Goal: Task Accomplishment & Management: Use online tool/utility

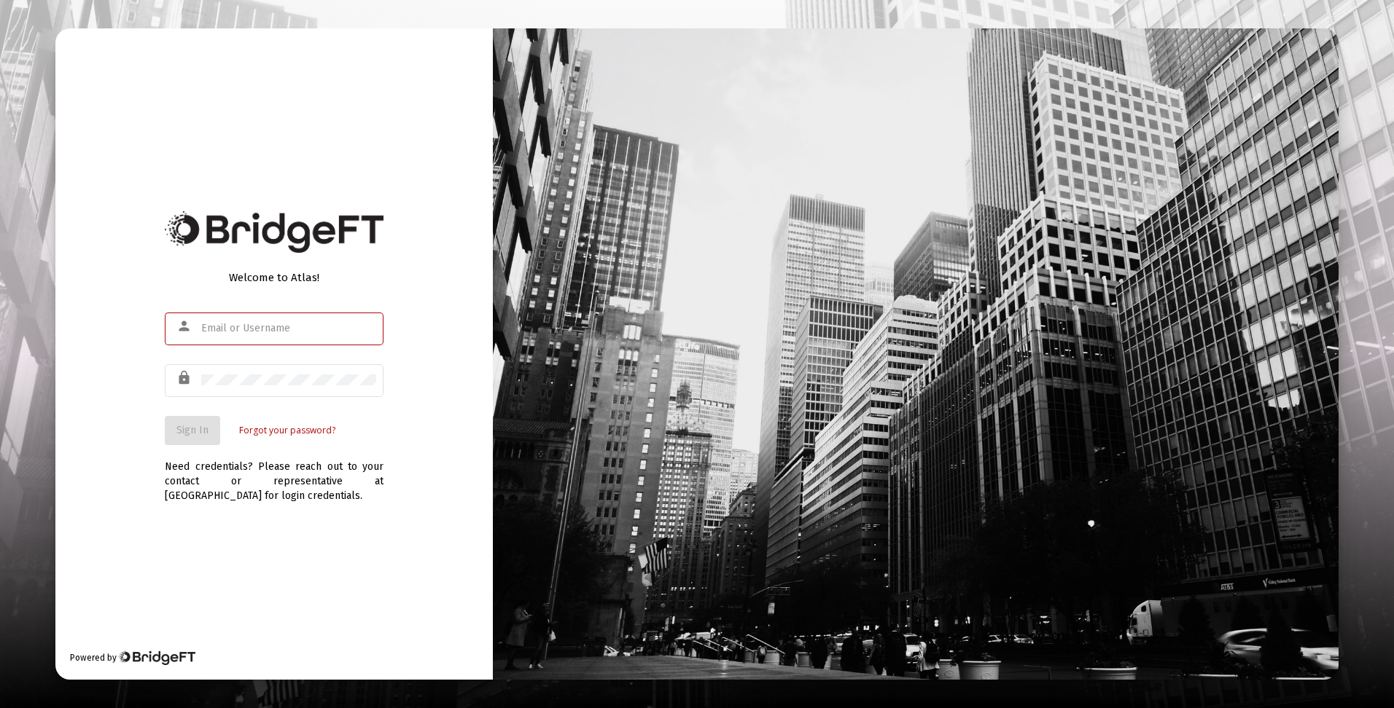
click at [276, 330] on input "text" at bounding box center [288, 329] width 175 height 12
type input "[EMAIL_ADDRESS][DOMAIN_NAME]"
click at [216, 434] on button "Sign In" at bounding box center [192, 430] width 55 height 29
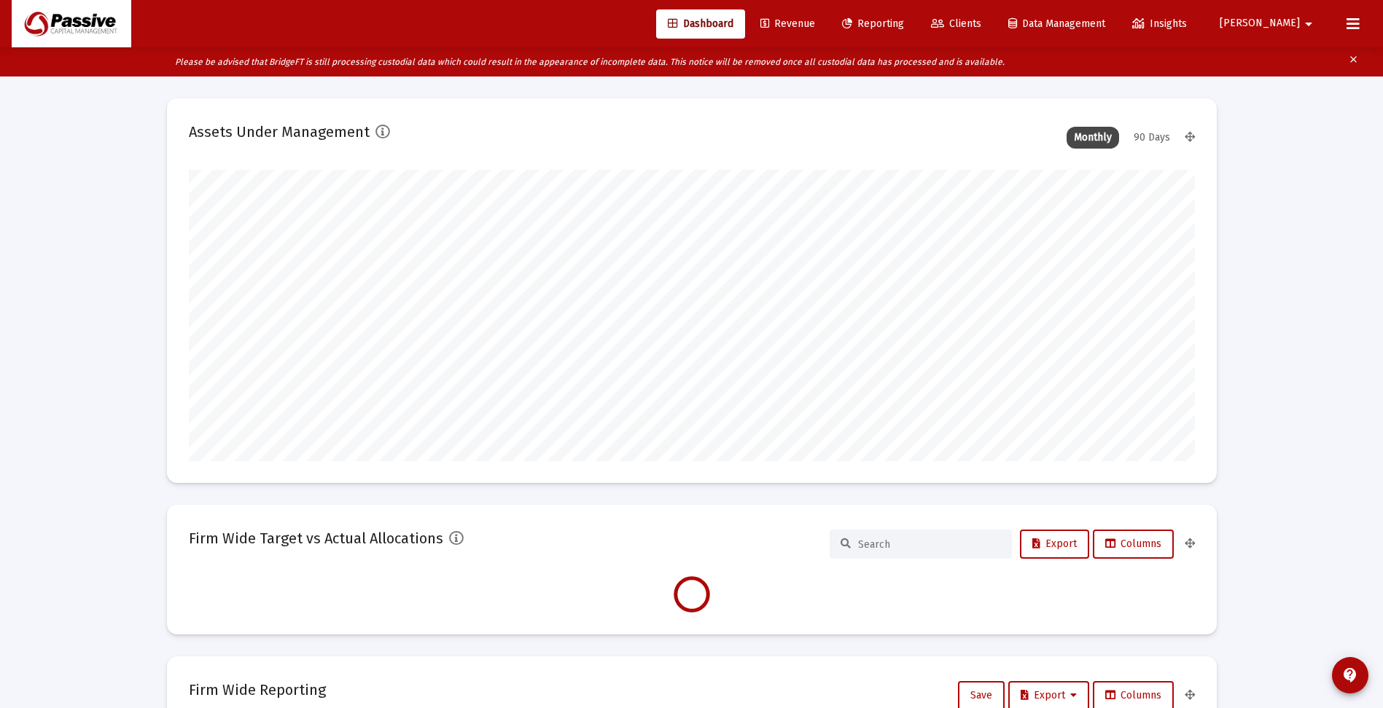
scroll to position [292, 542]
type input "[DATE]"
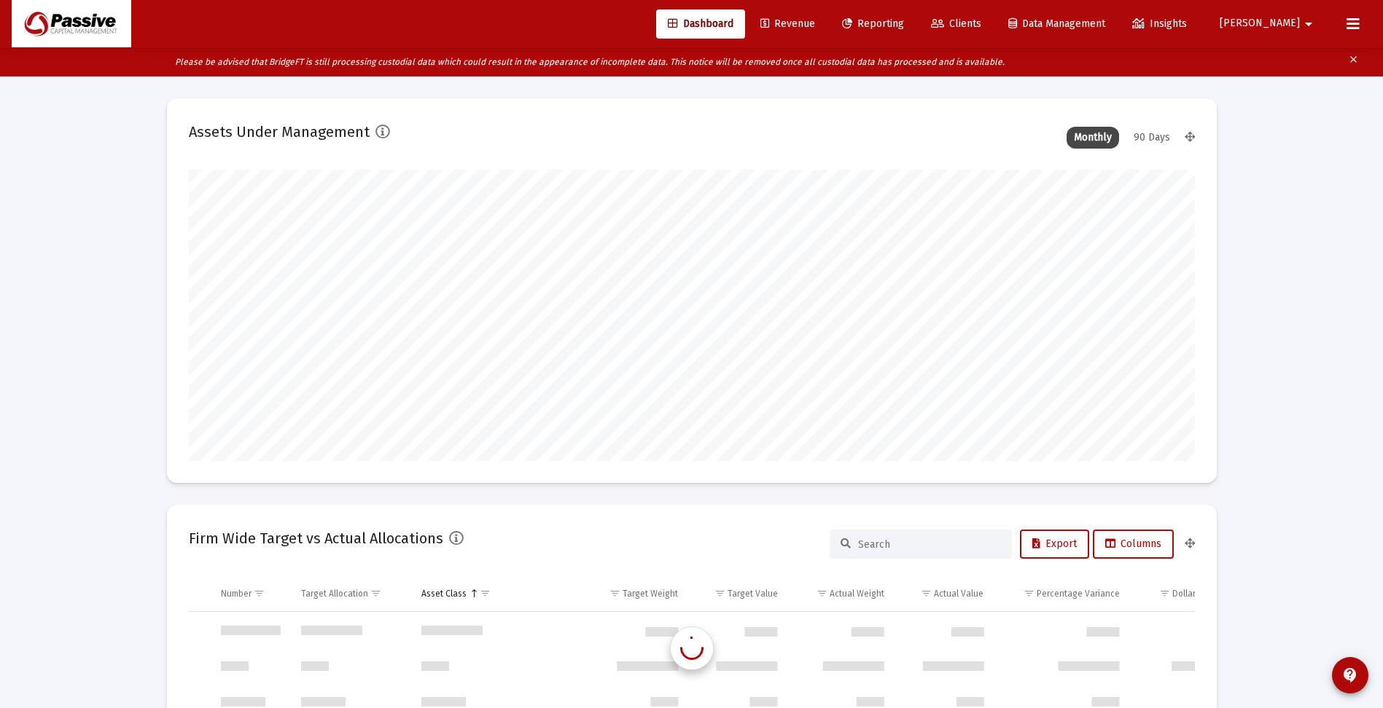
scroll to position [700, 0]
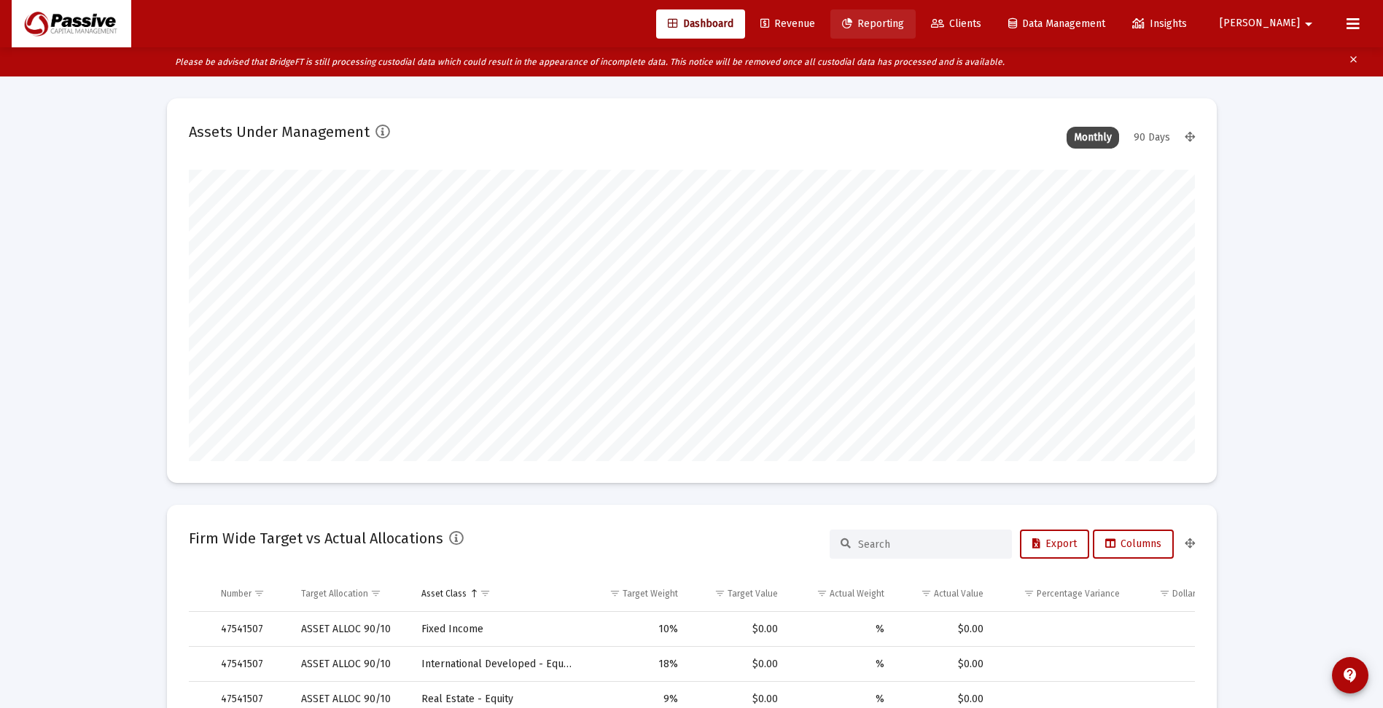
click at [915, 16] on link "Reporting" at bounding box center [872, 23] width 85 height 29
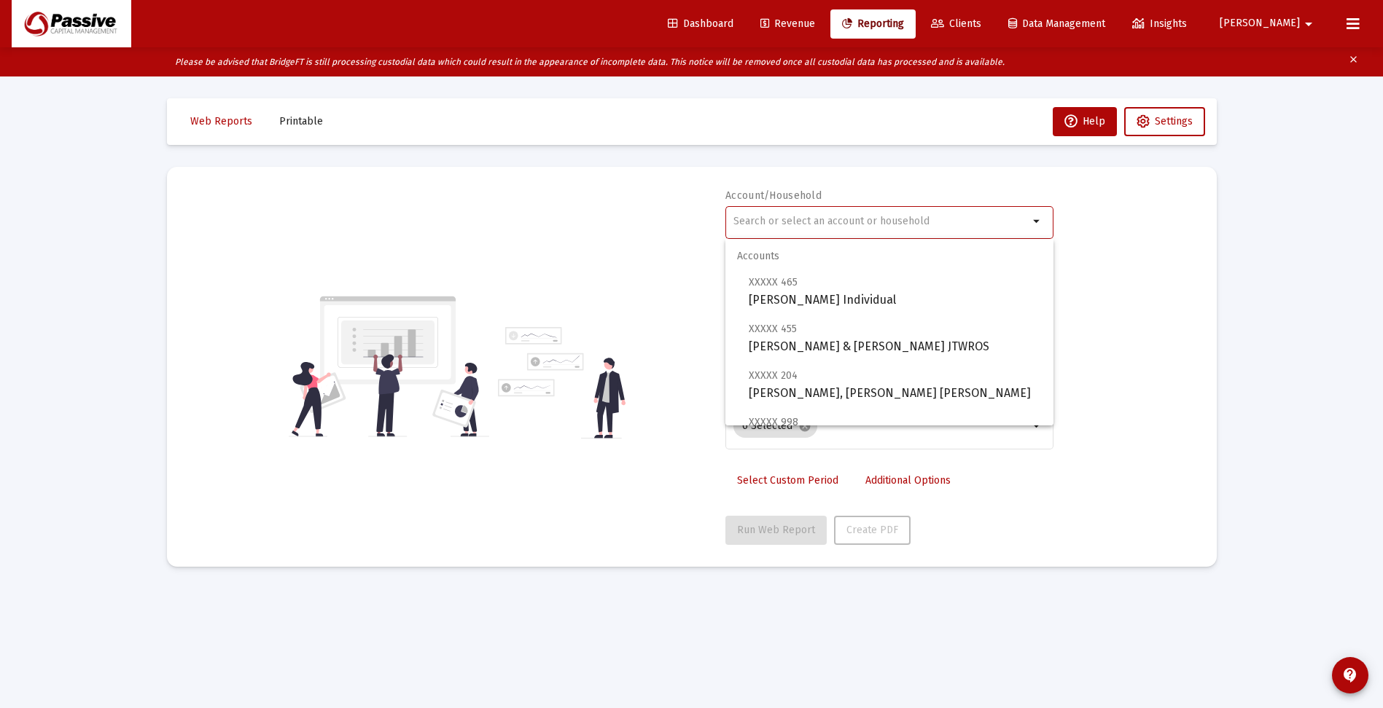
click at [803, 216] on input "text" at bounding box center [880, 222] width 295 height 12
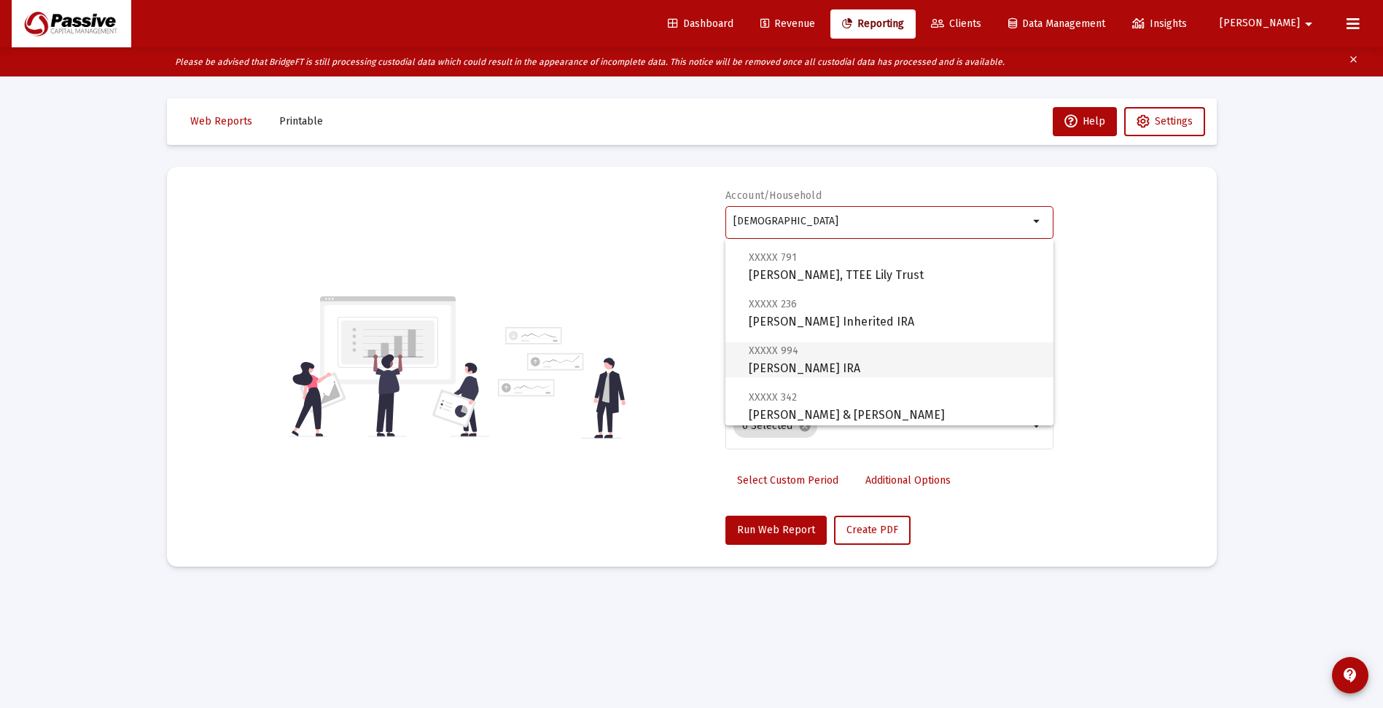
scroll to position [656, 0]
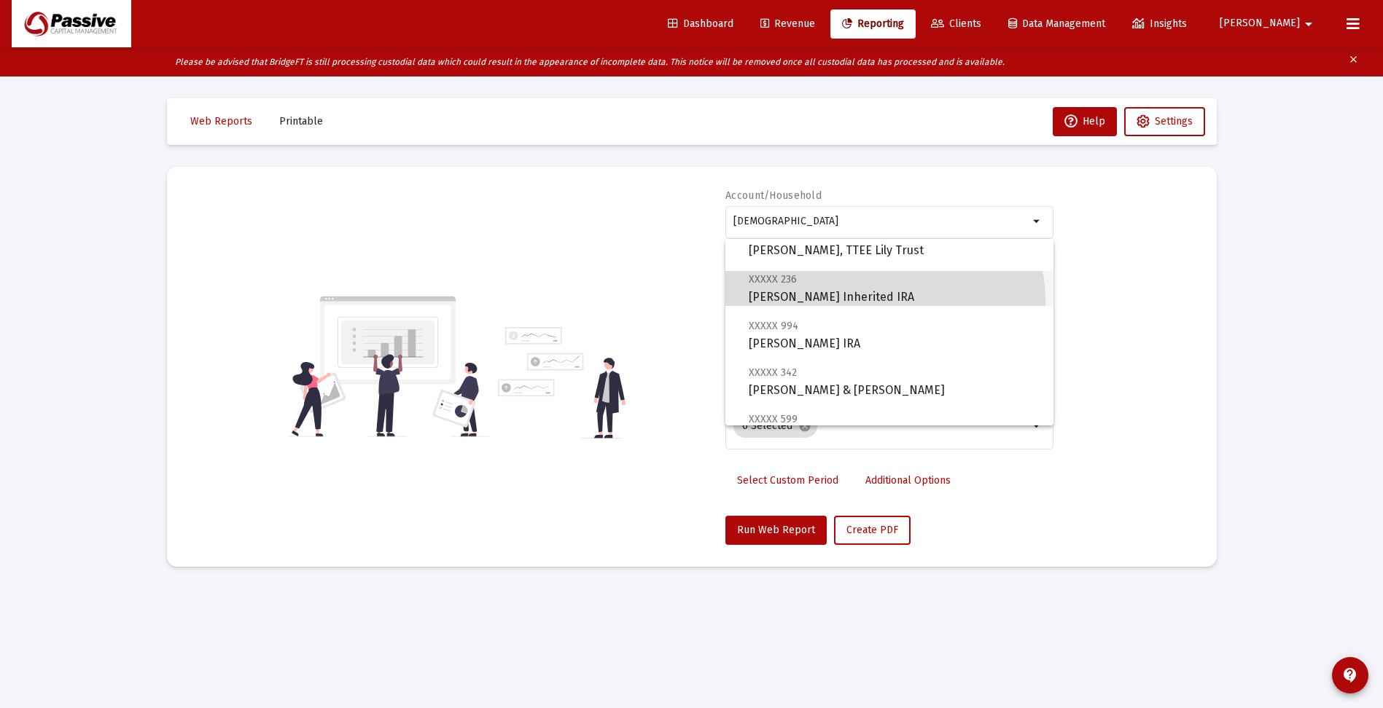
click at [874, 302] on span "XXXXX 236 [PERSON_NAME] Inherited IRA" at bounding box center [895, 288] width 293 height 36
type input "[PERSON_NAME] Inherited IRA"
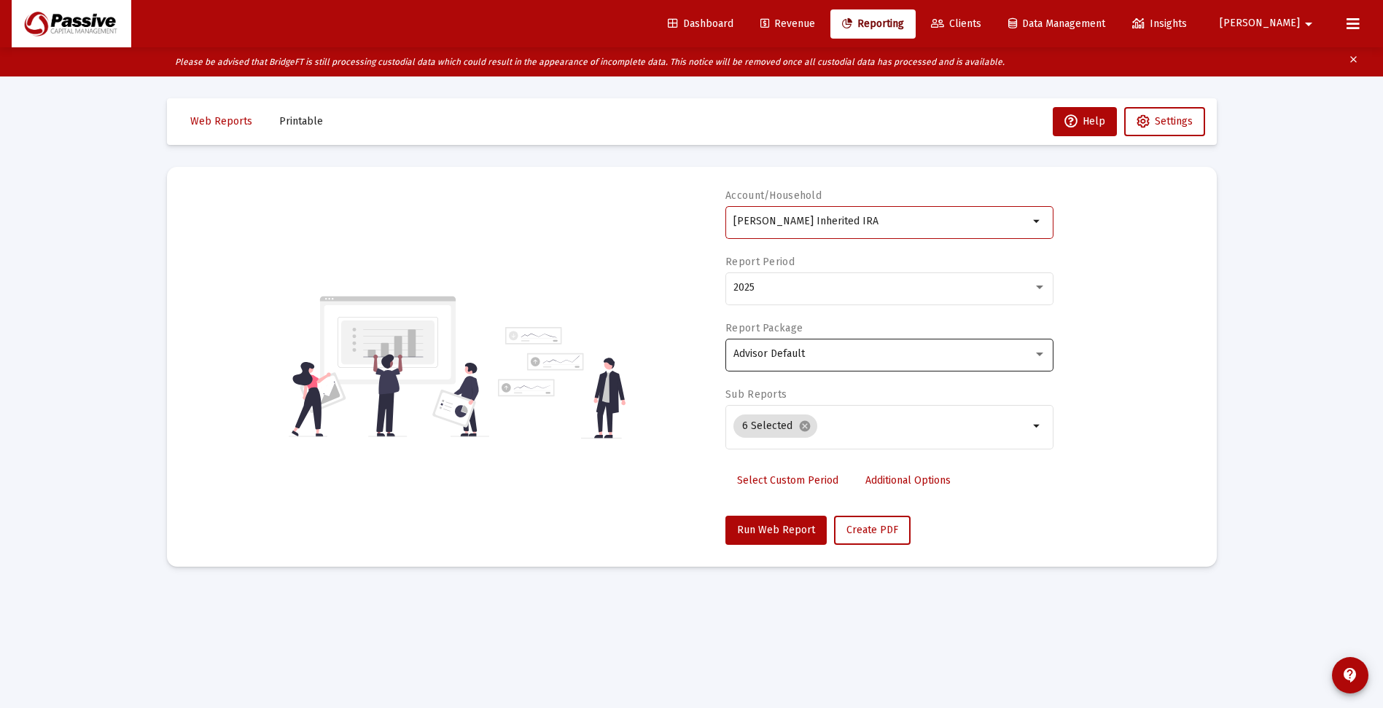
click at [788, 352] on span "Advisor Default" at bounding box center [768, 354] width 71 height 12
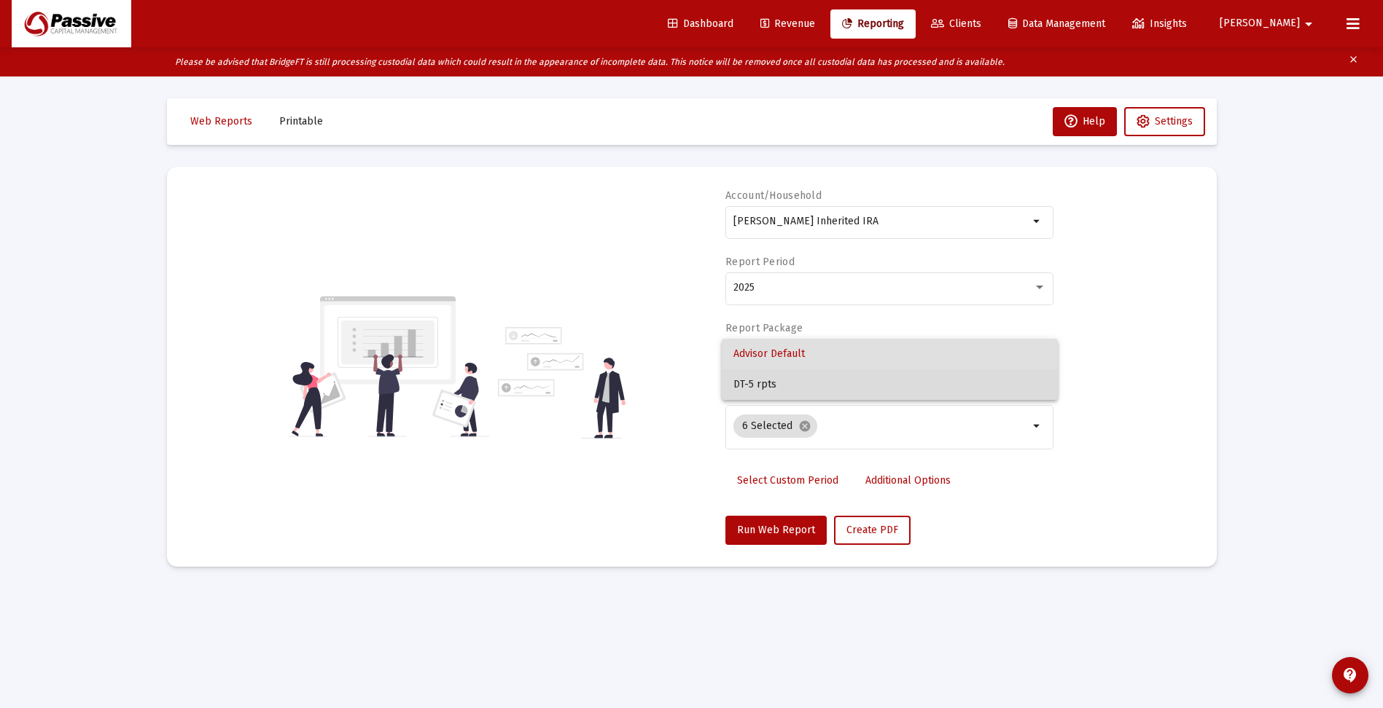
click at [782, 380] on span "DT-5 rpts" at bounding box center [889, 385] width 313 height 31
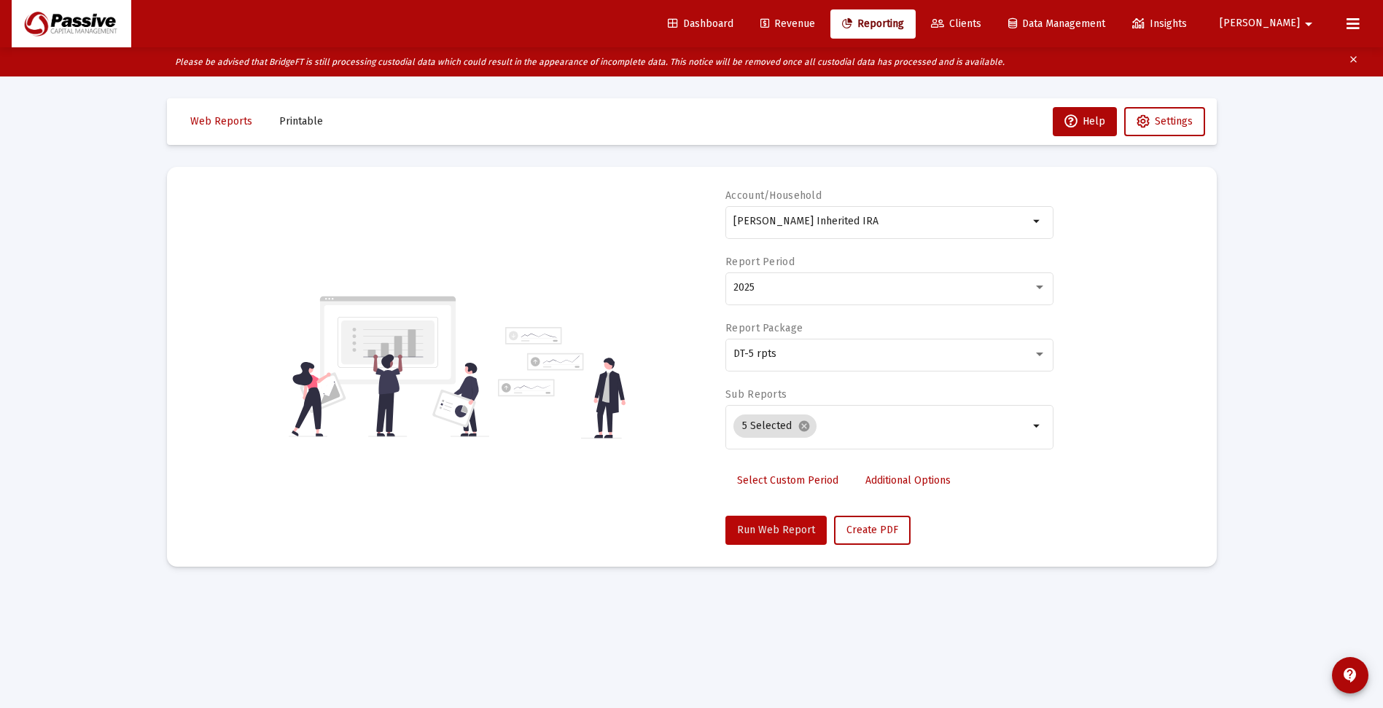
click at [776, 528] on span "Run Web Report" at bounding box center [776, 530] width 78 height 12
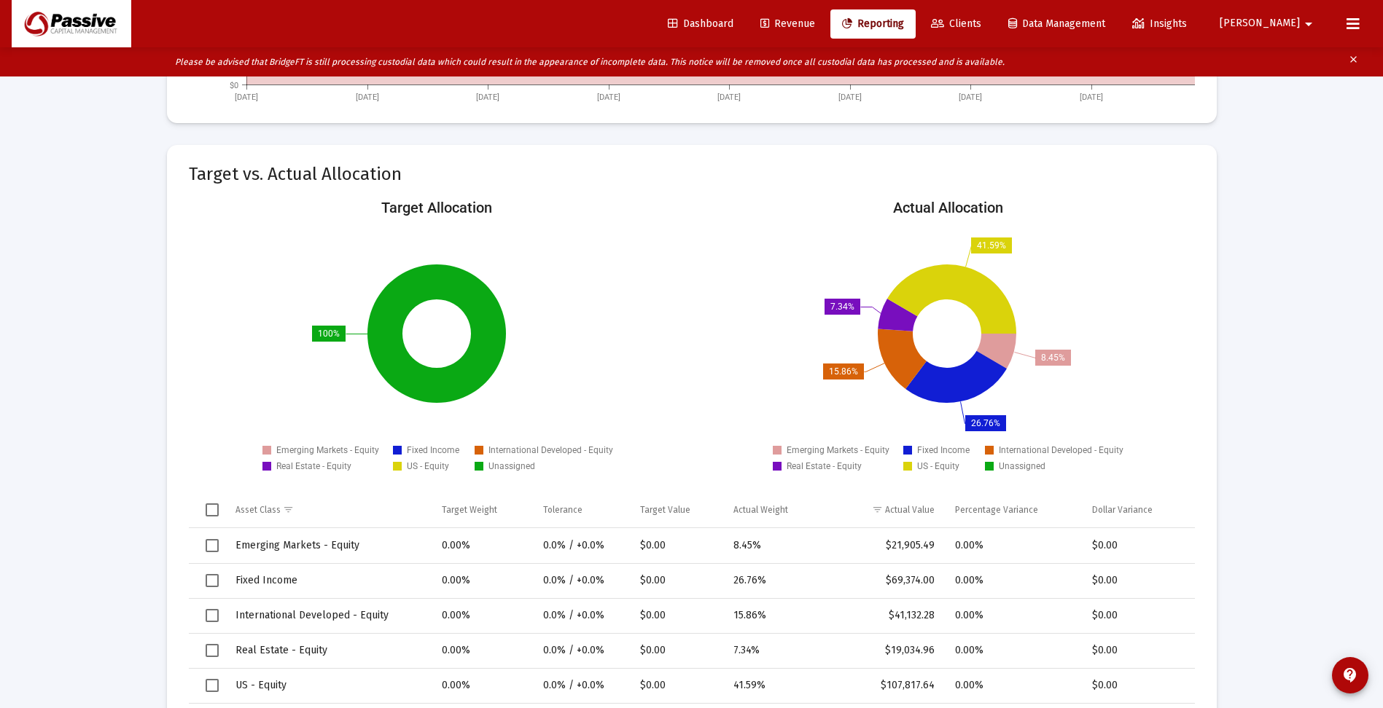
scroll to position [1684, 0]
